Goal: Information Seeking & Learning: Learn about a topic

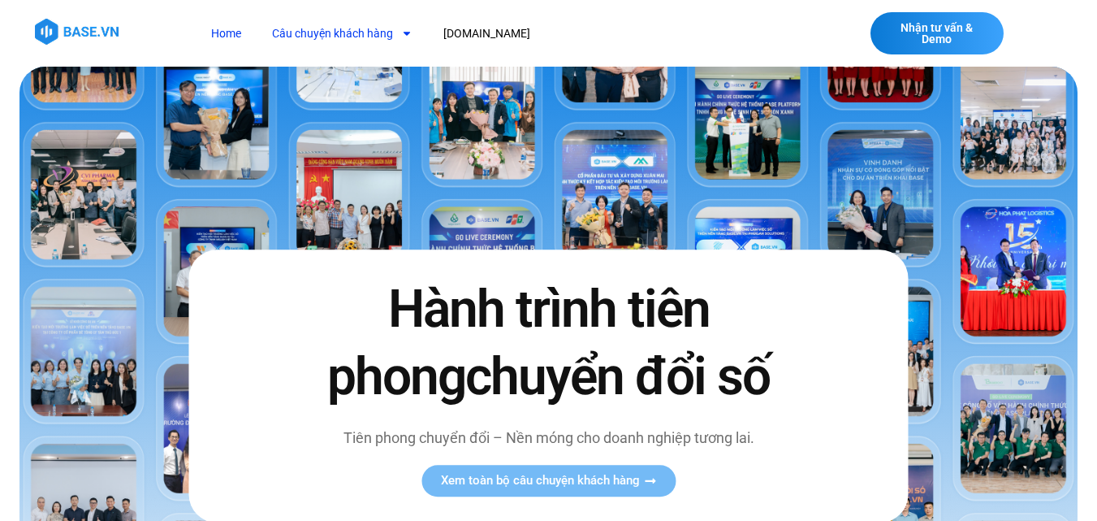
click at [376, 40] on link "Câu chuyện khách hàng" at bounding box center [342, 34] width 165 height 30
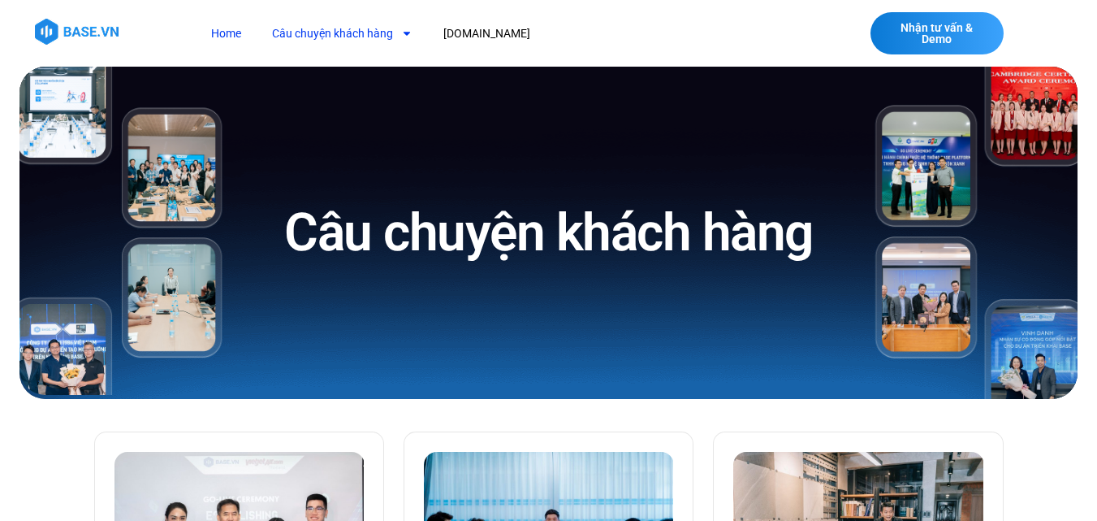
click at [220, 37] on link "Home" at bounding box center [226, 34] width 54 height 30
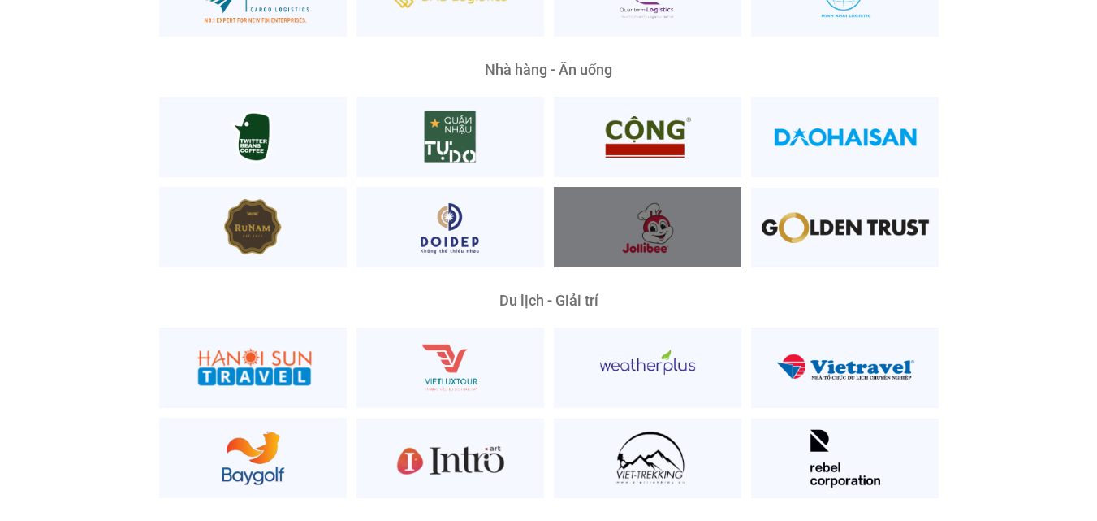
scroll to position [4034, 0]
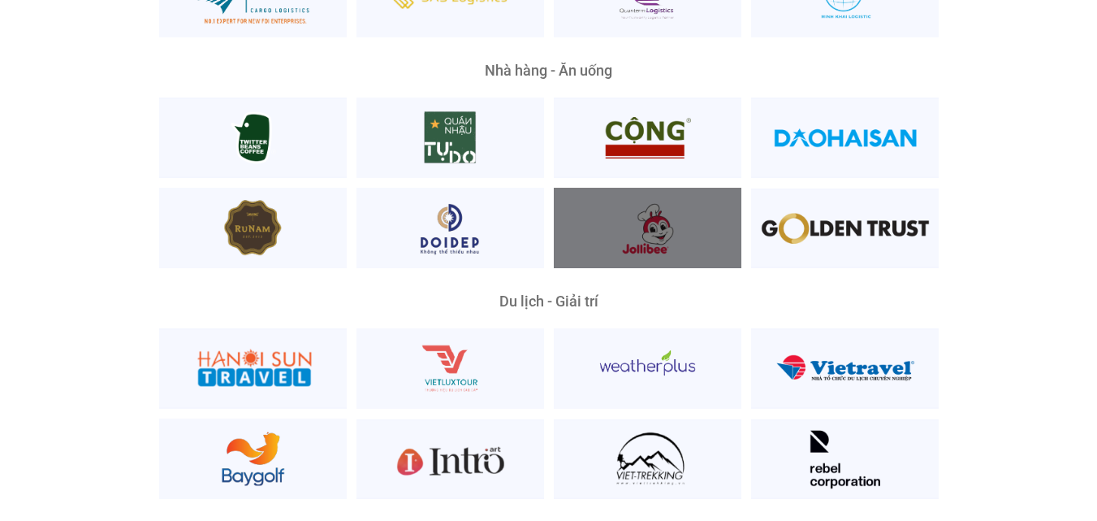
click at [635, 188] on div at bounding box center [648, 228] width 188 height 80
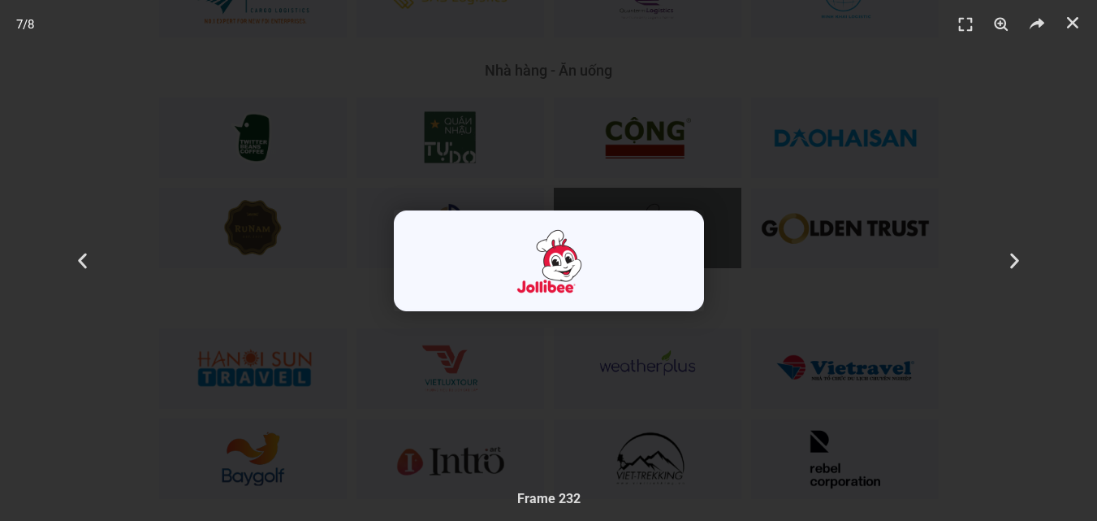
click at [711, 195] on div "7 / 8" at bounding box center [549, 260] width 984 height 407
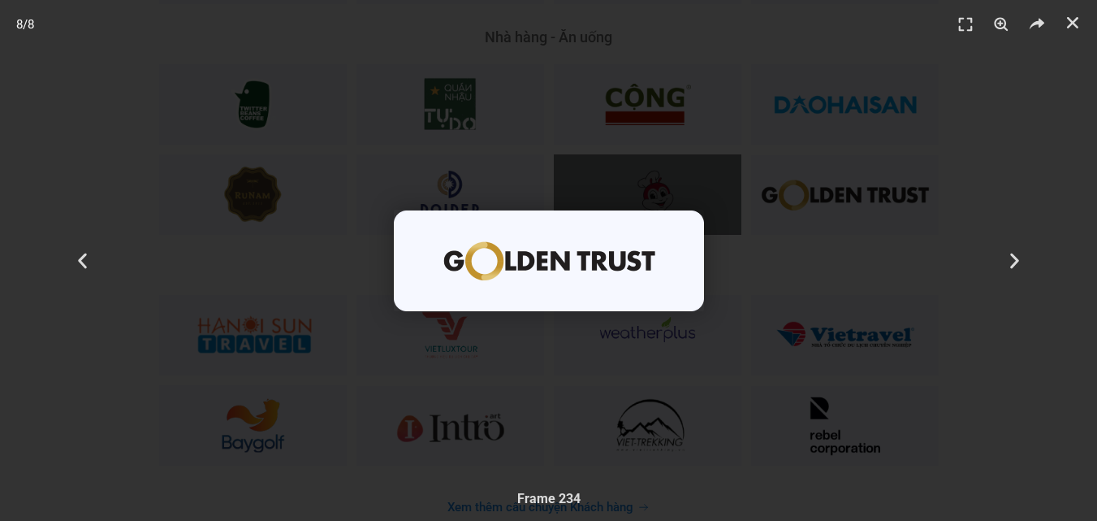
scroll to position [4088, 0]
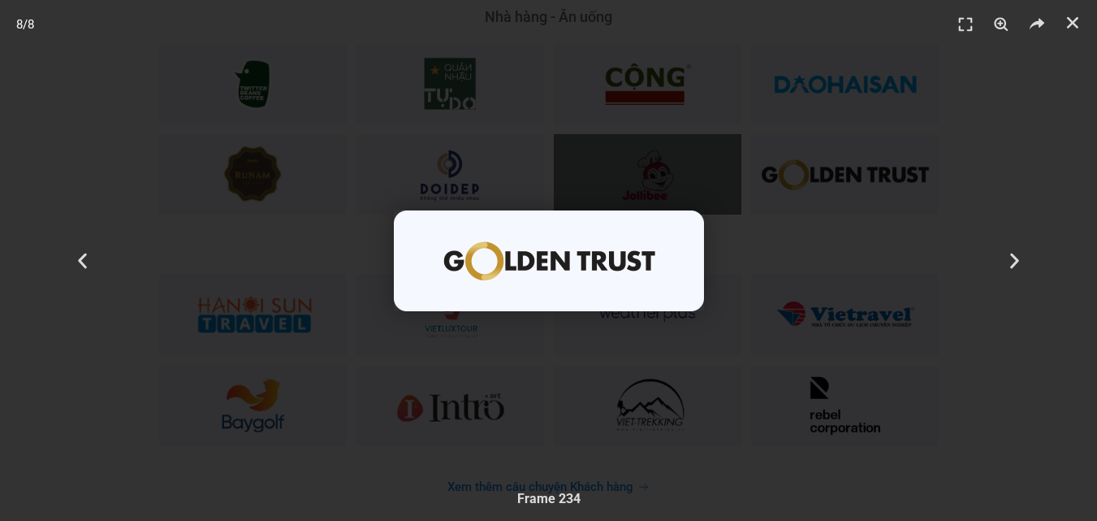
click at [319, 91] on div "8 / 8" at bounding box center [549, 260] width 984 height 407
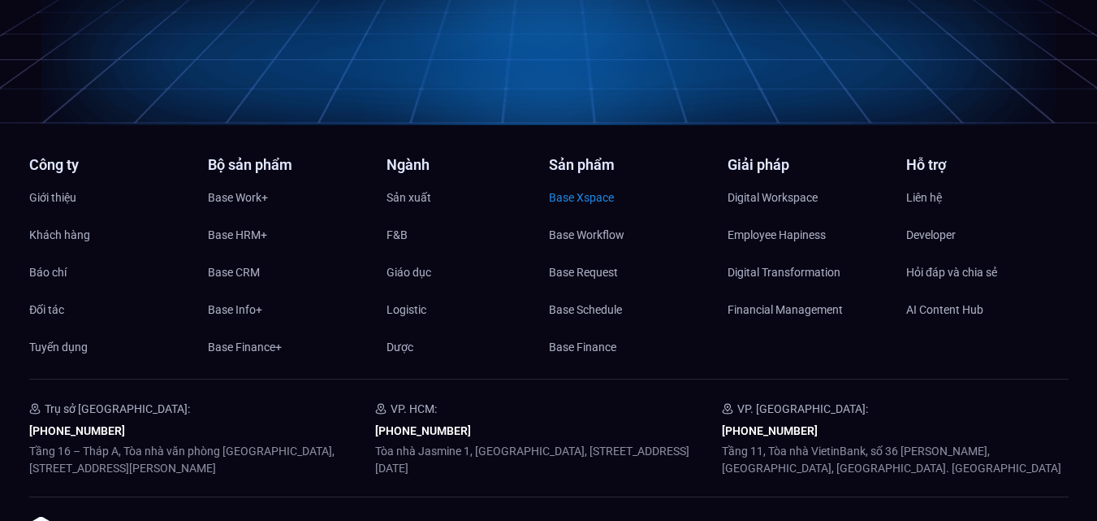
scroll to position [7770, 0]
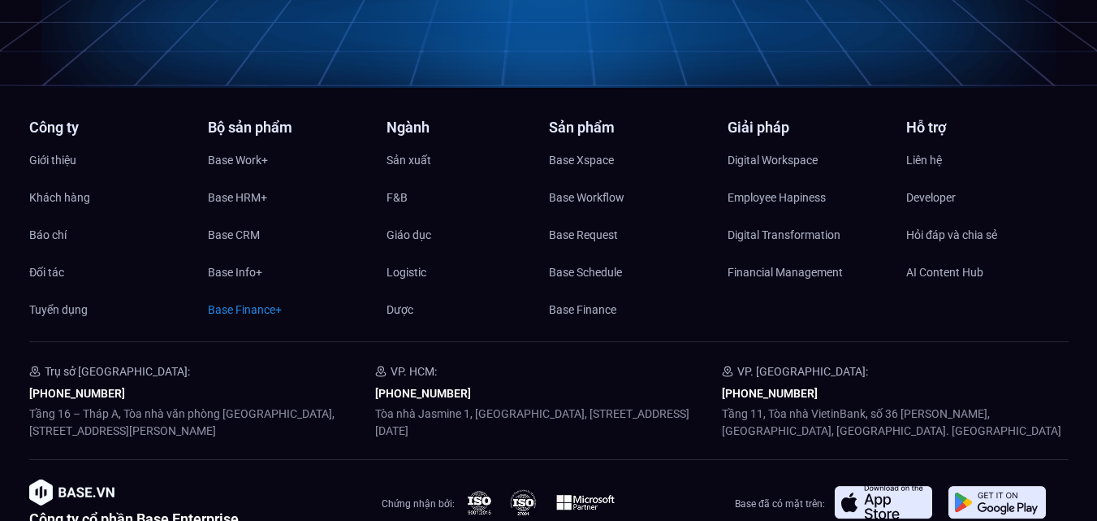
click at [262, 297] on span "Base Finance+" at bounding box center [245, 309] width 74 height 24
